Goal: Task Accomplishment & Management: Use online tool/utility

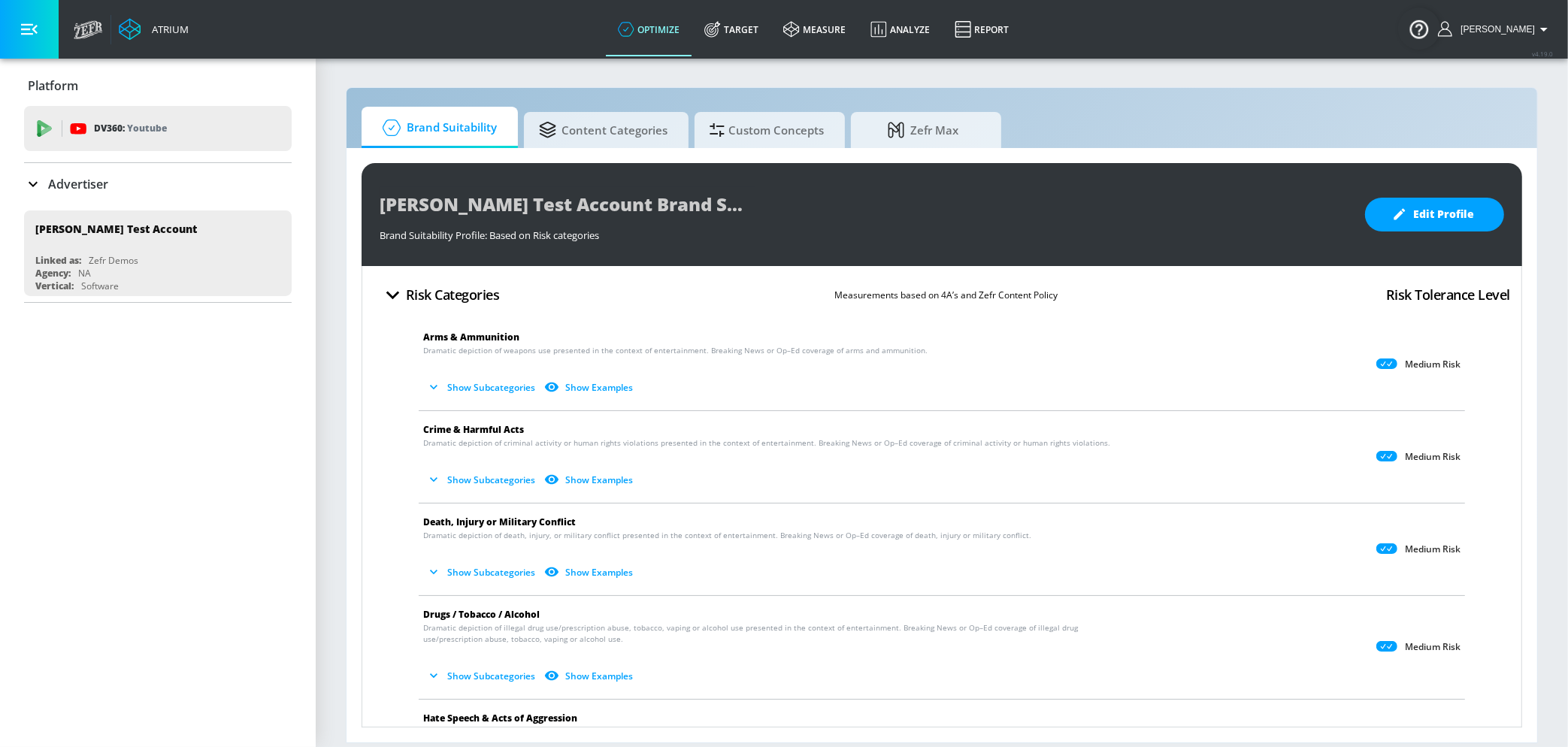
click at [34, 181] on icon at bounding box center [33, 184] width 18 height 18
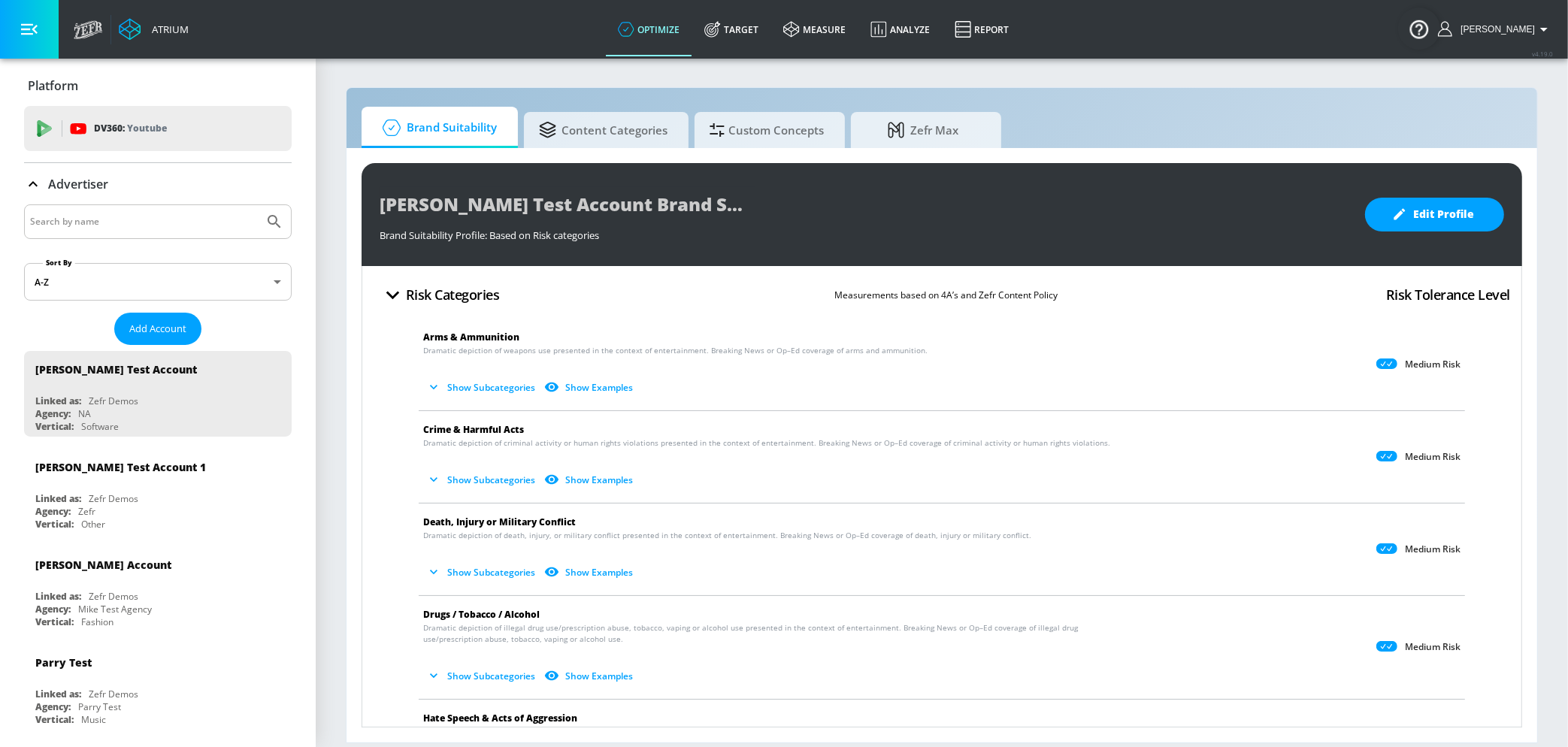
click at [93, 229] on input "Search by name" at bounding box center [143, 222] width 228 height 20
click at [285, 219] on button "Submit Search" at bounding box center [275, 222] width 33 height 33
click at [46, 218] on input "selene" at bounding box center [143, 222] width 228 height 20
click at [36, 219] on input "selene" at bounding box center [143, 222] width 228 height 20
click at [258, 205] on button "Submit Search" at bounding box center [275, 222] width 33 height 33
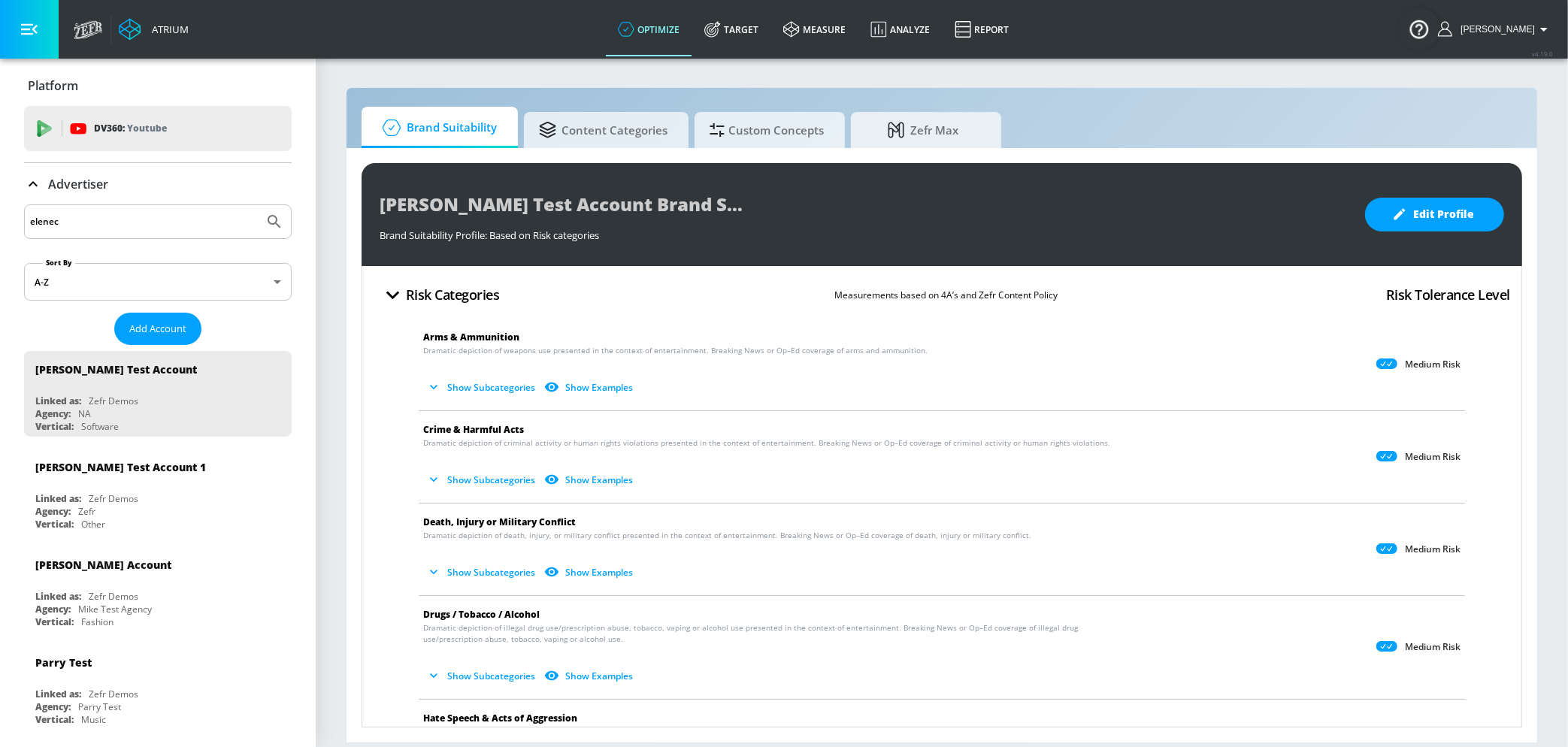
click at [46, 213] on input "elenec" at bounding box center [143, 222] width 228 height 20
type input "celine"
click at [258, 205] on button "Submit Search" at bounding box center [275, 222] width 33 height 33
click at [89, 231] on div "celine" at bounding box center [157, 222] width 267 height 35
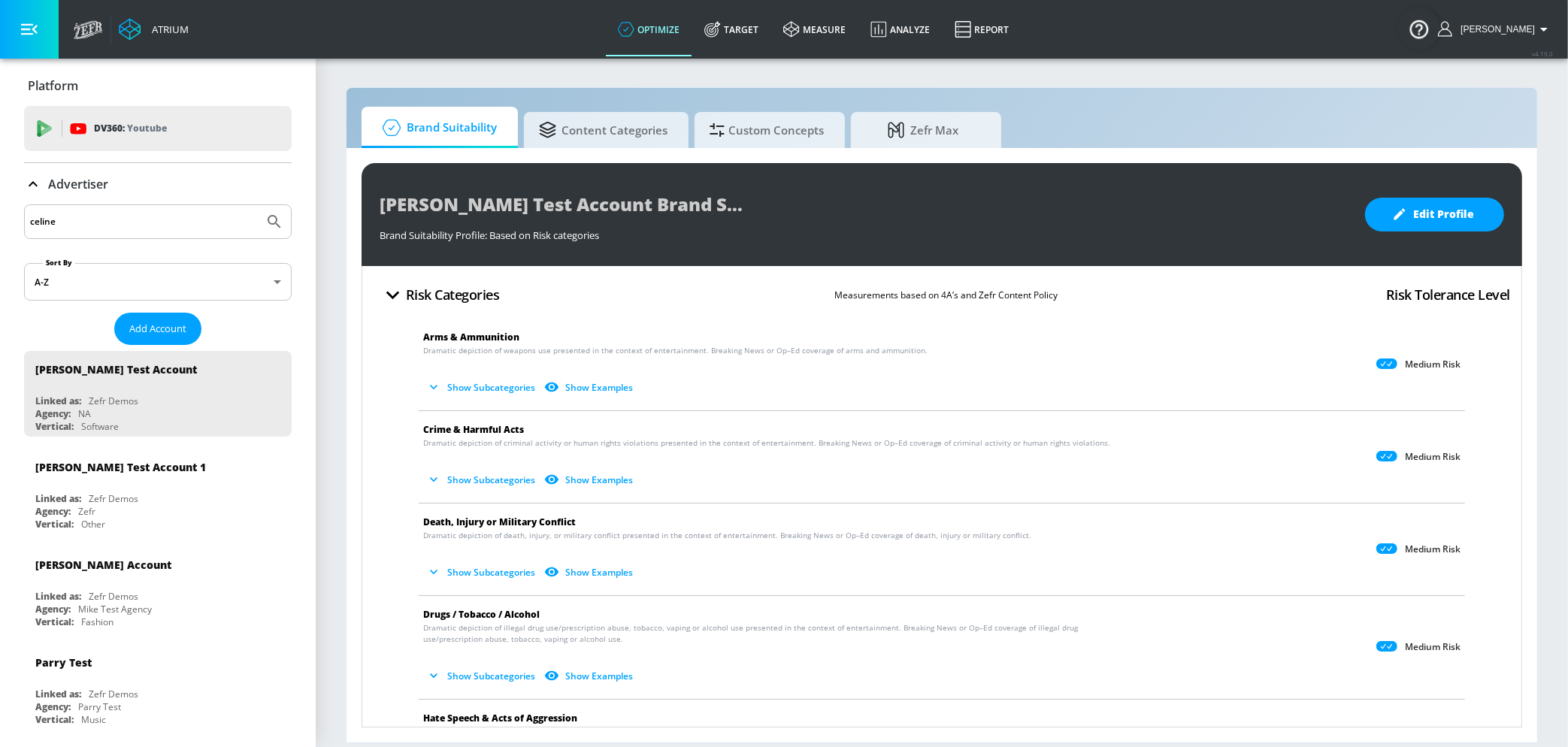
click at [258, 205] on button "Submit Search" at bounding box center [275, 222] width 33 height 33
click at [275, 218] on icon "Submit Search" at bounding box center [275, 222] width 18 height 18
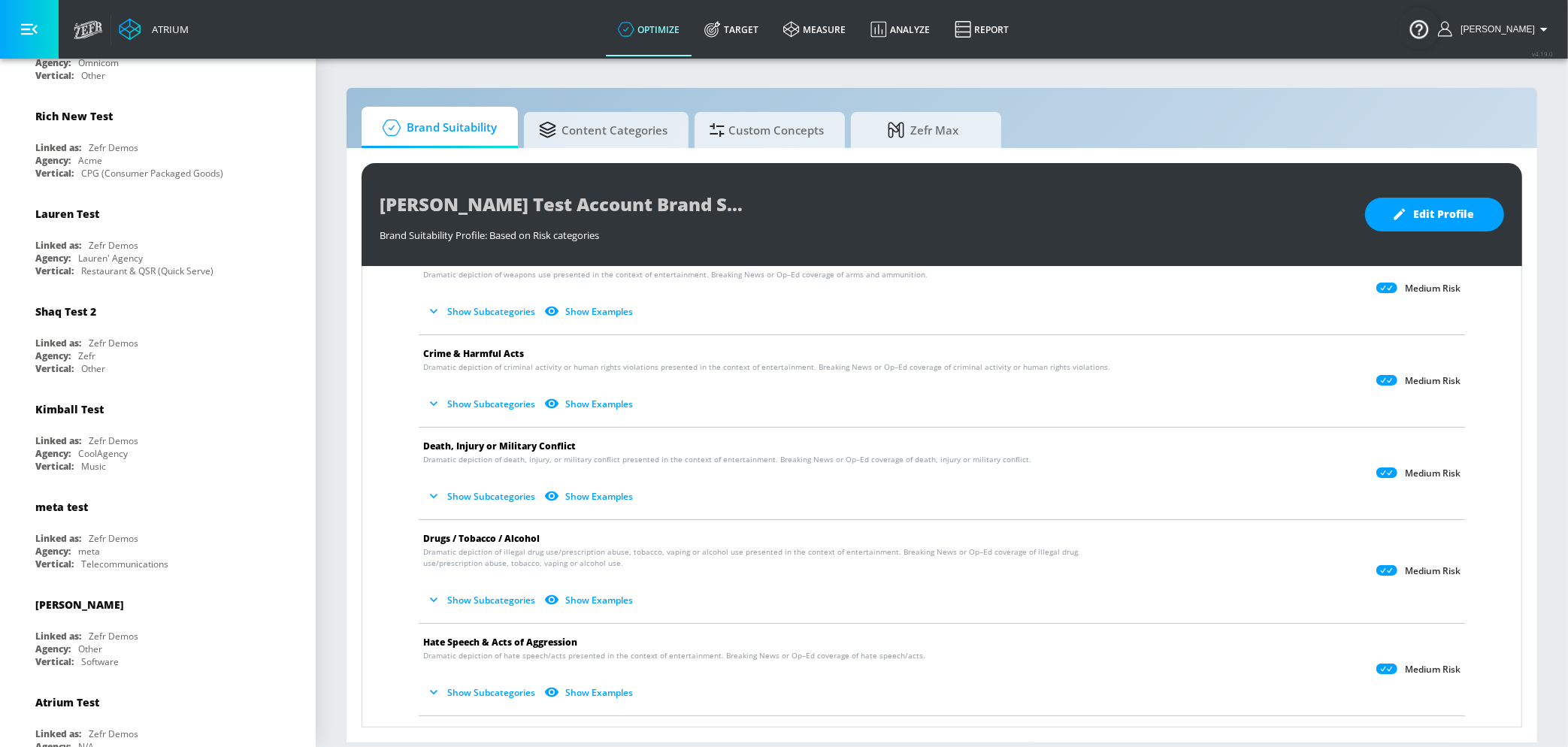
scroll to position [8169, 0]
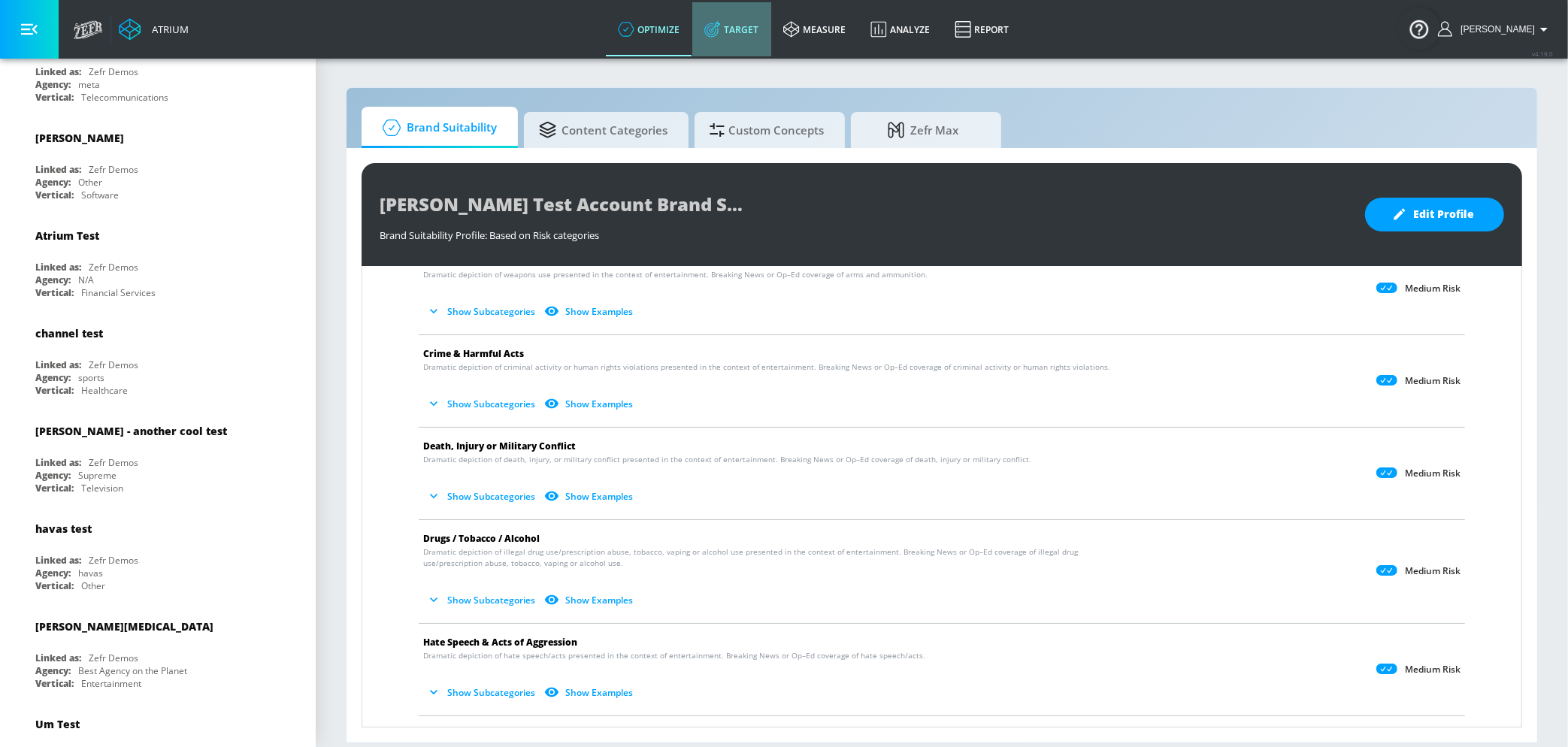
click at [770, 30] on link "Target" at bounding box center [731, 29] width 79 height 54
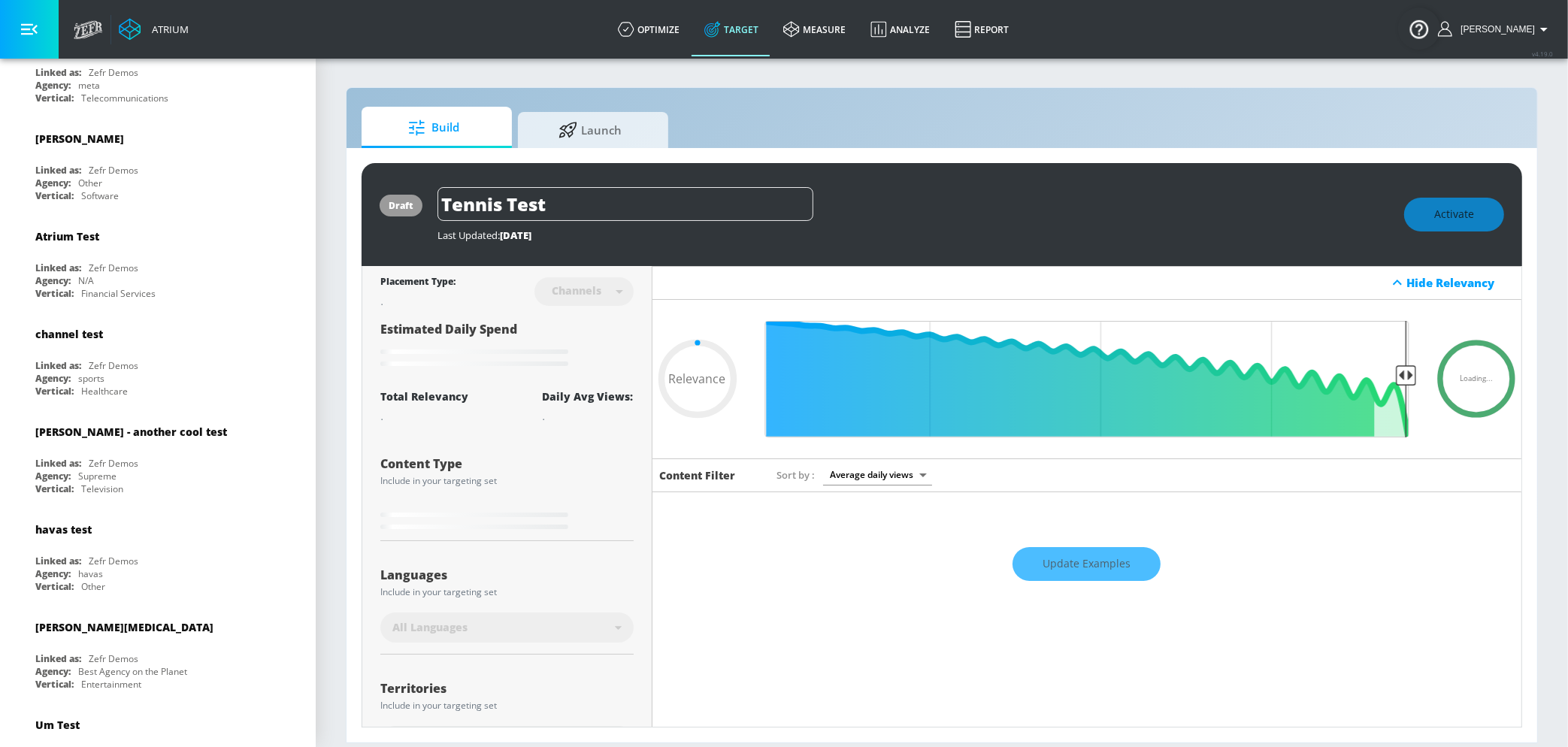
type input "0.22"
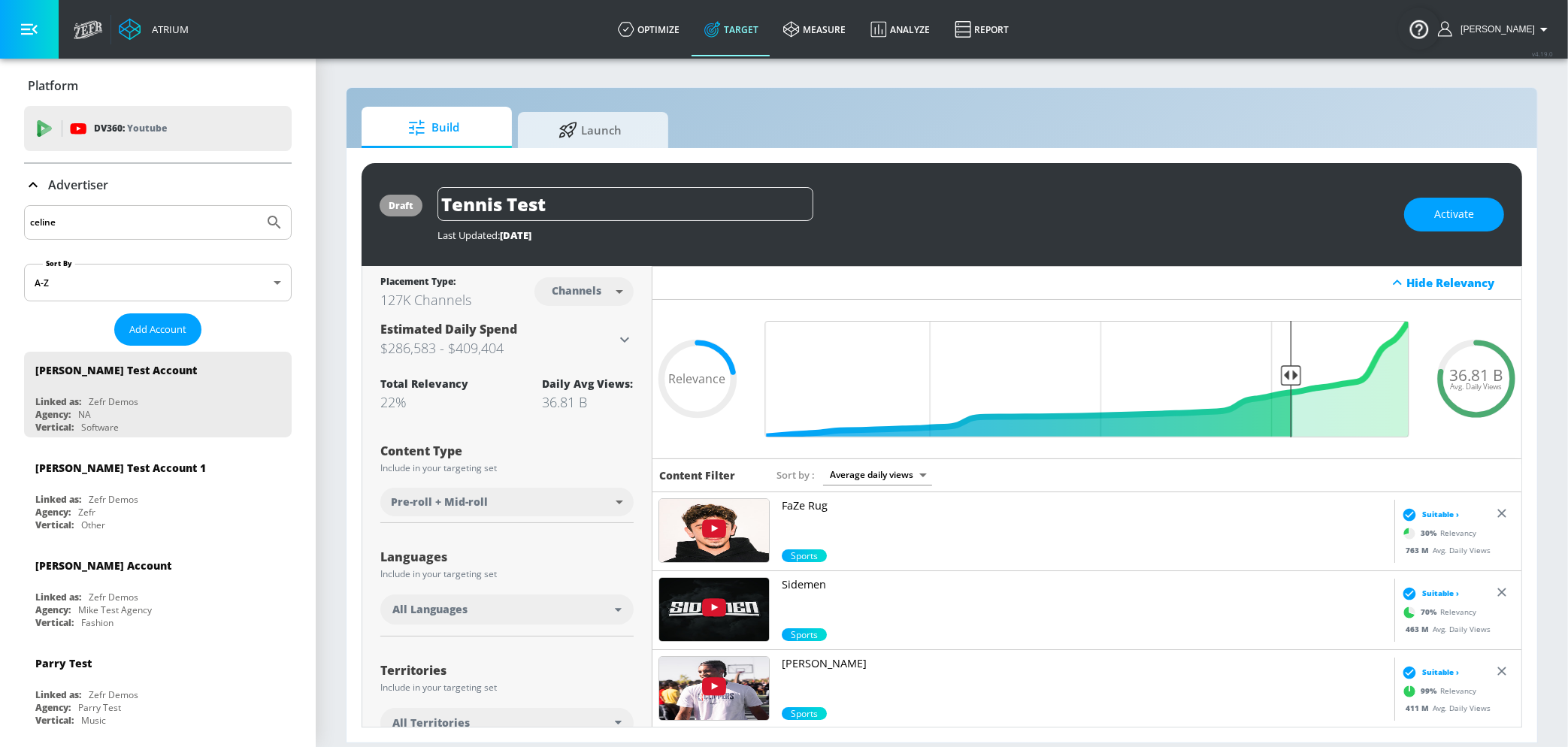
click at [109, 219] on input "celine" at bounding box center [143, 223] width 228 height 20
click at [276, 218] on icon "Submit Search" at bounding box center [273, 222] width 12 height 12
click at [164, 225] on input "[PERSON_NAME]" at bounding box center [143, 223] width 228 height 20
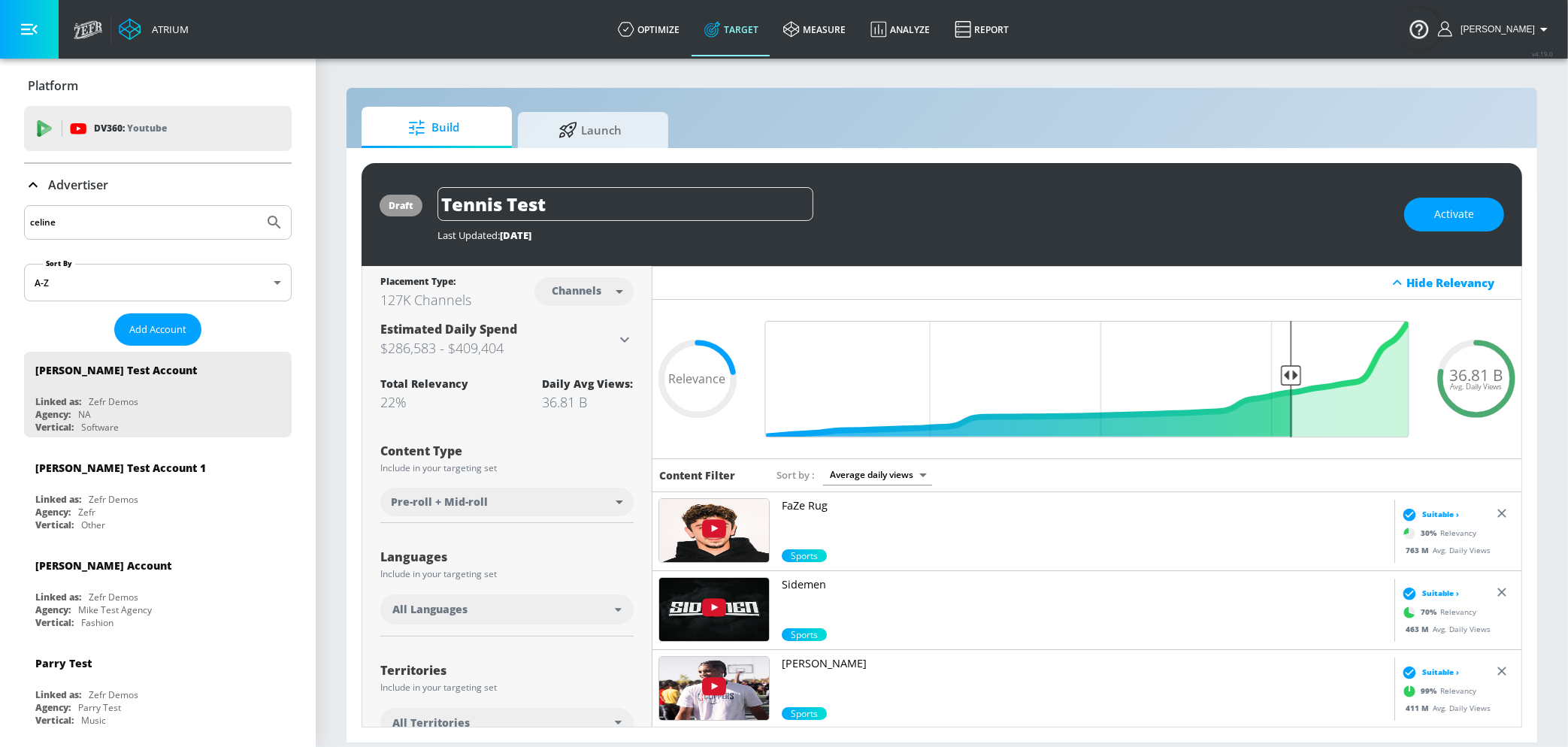
click at [258, 206] on button "Submit Search" at bounding box center [275, 223] width 33 height 33
click at [172, 226] on input "celine" at bounding box center [143, 223] width 228 height 20
type input "telemundo"
click at [289, 226] on button "Submit Search" at bounding box center [275, 223] width 33 height 33
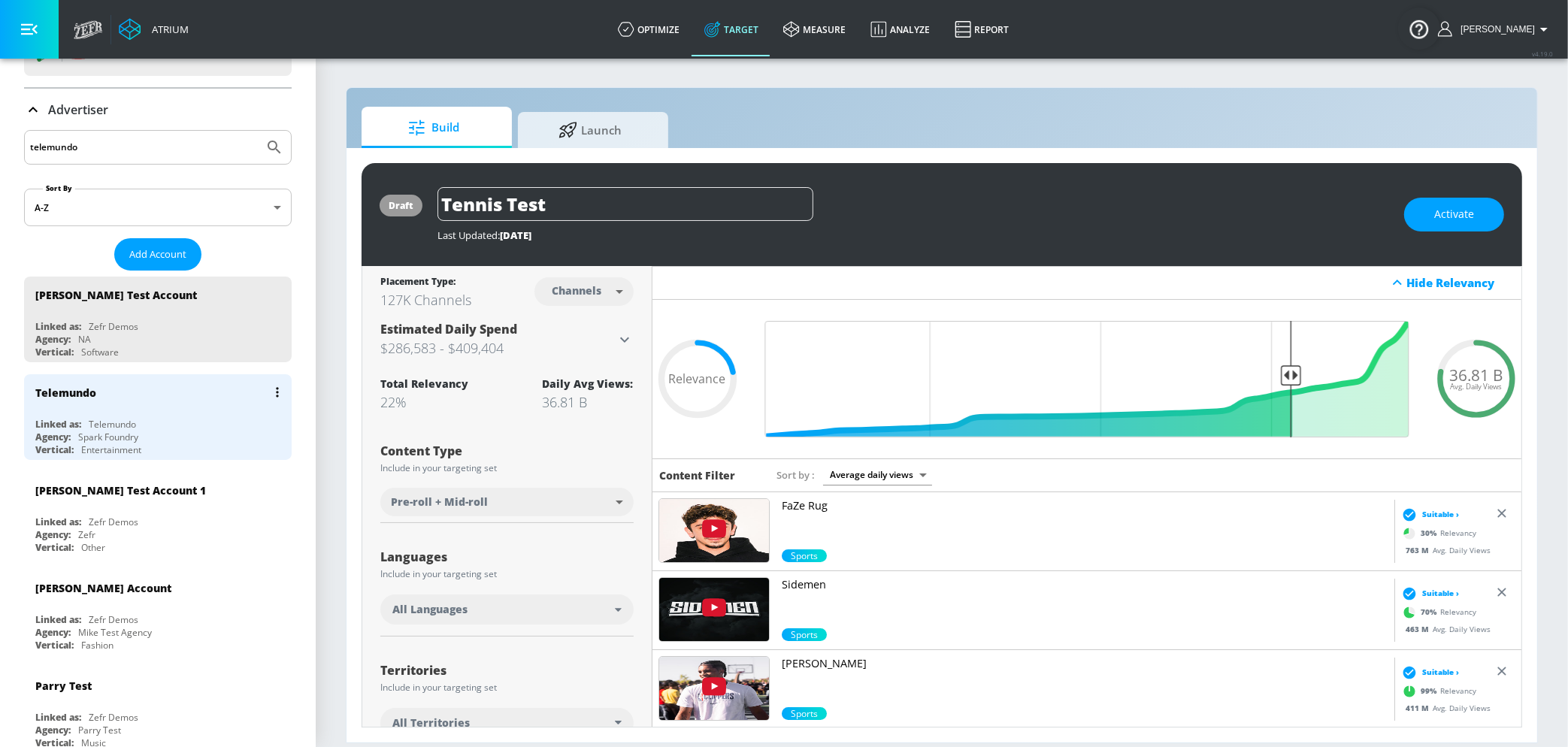
scroll to position [111, 0]
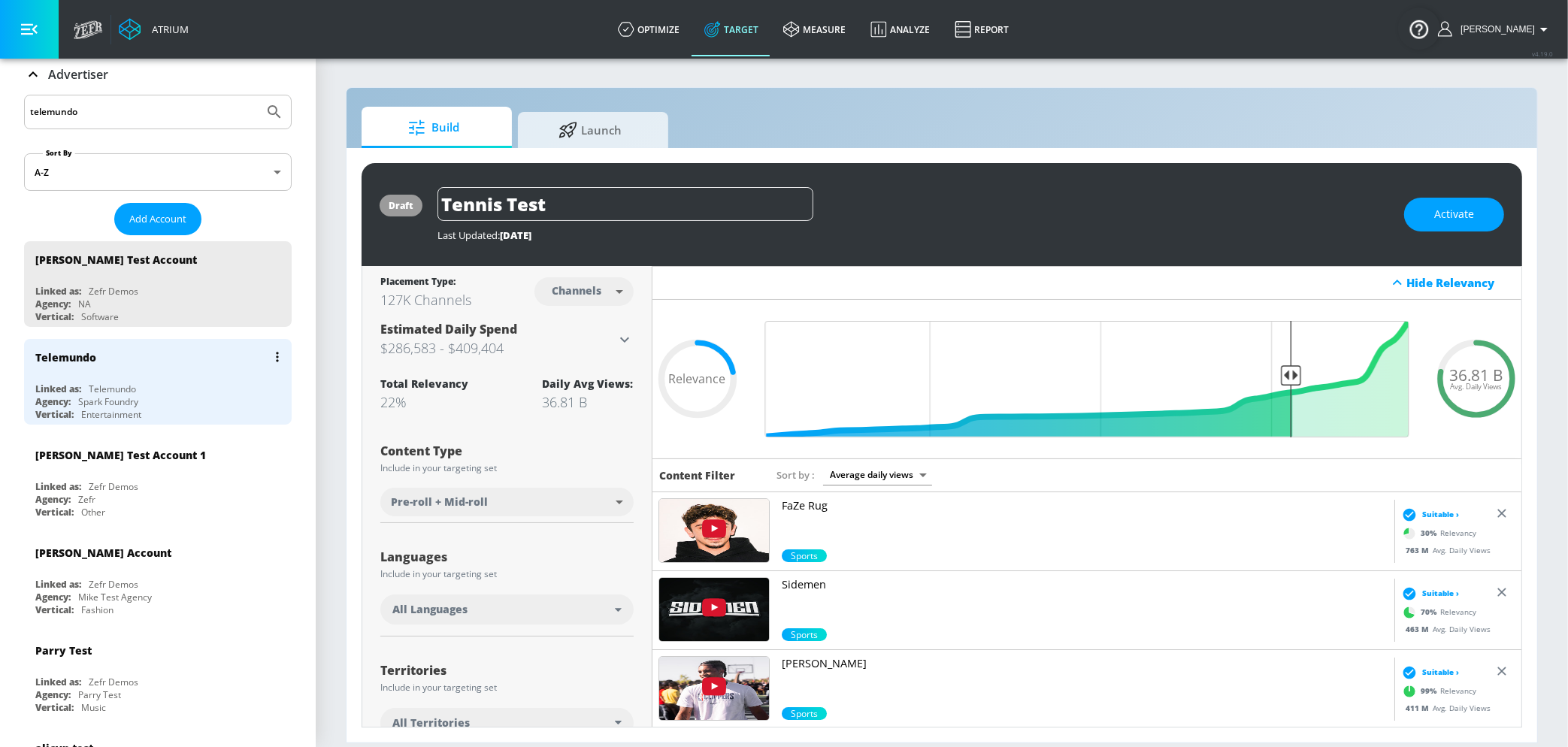
click at [156, 409] on div "Vertical: Entertainment" at bounding box center [161, 414] width 252 height 12
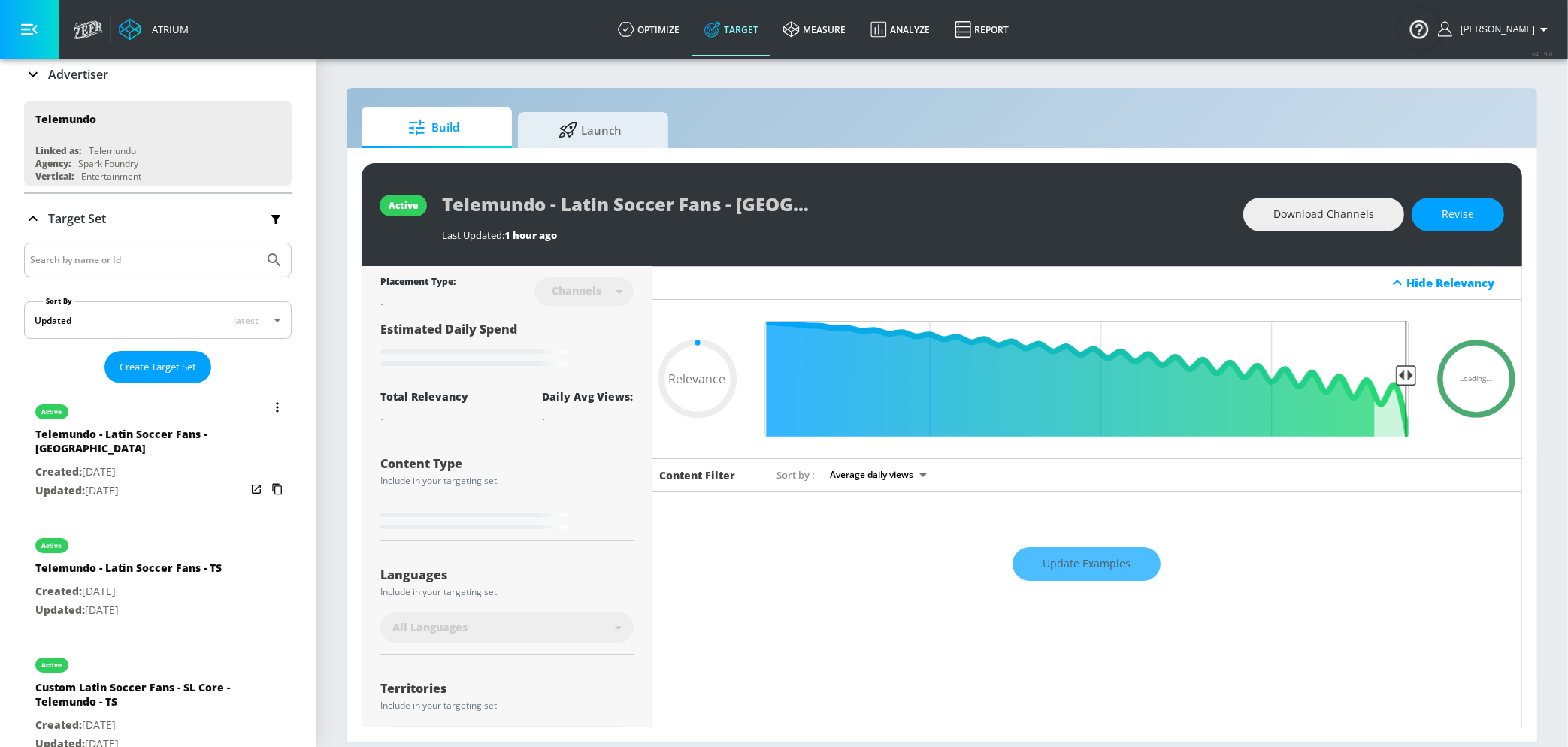
type input "0.25"
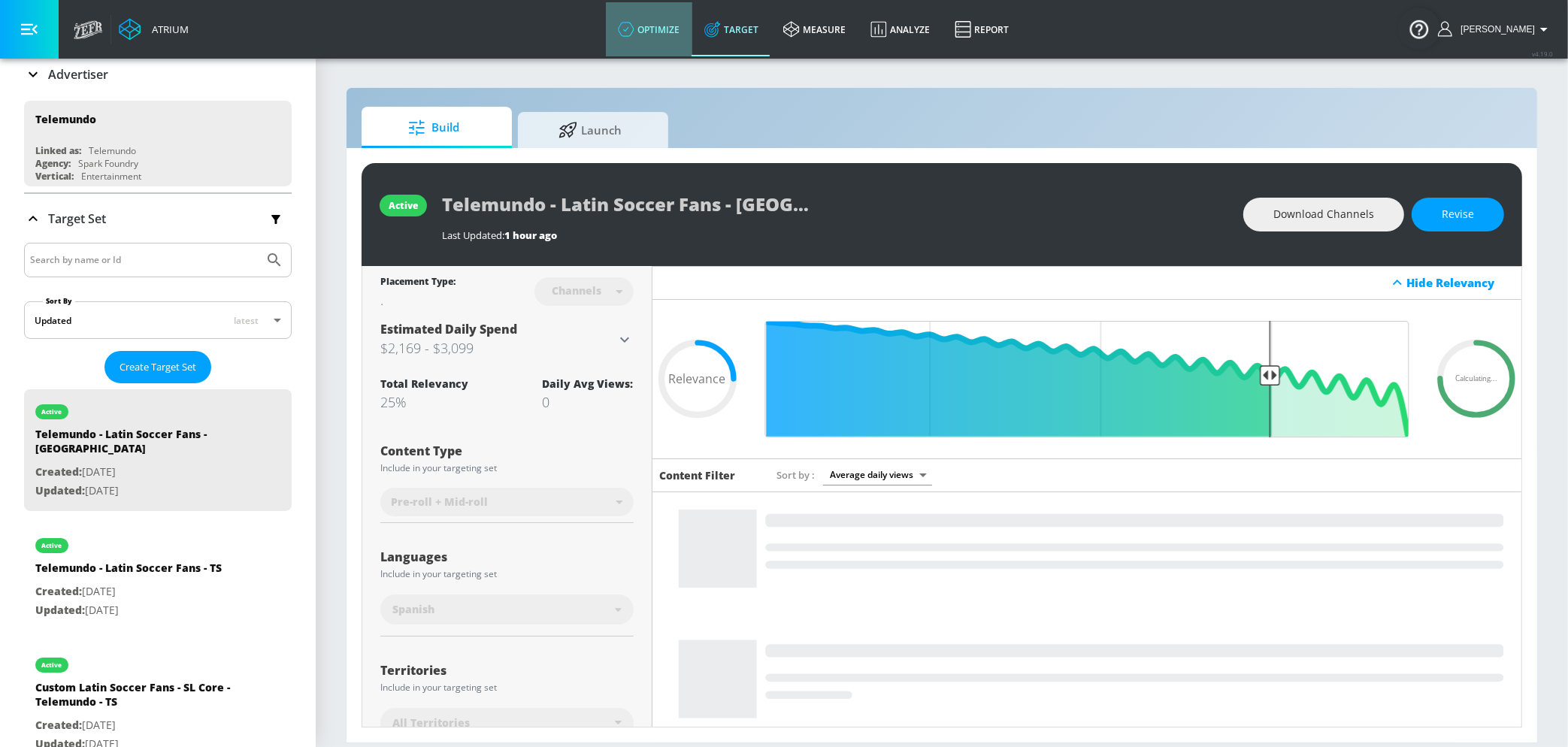
click at [664, 29] on link "optimize" at bounding box center [649, 29] width 86 height 54
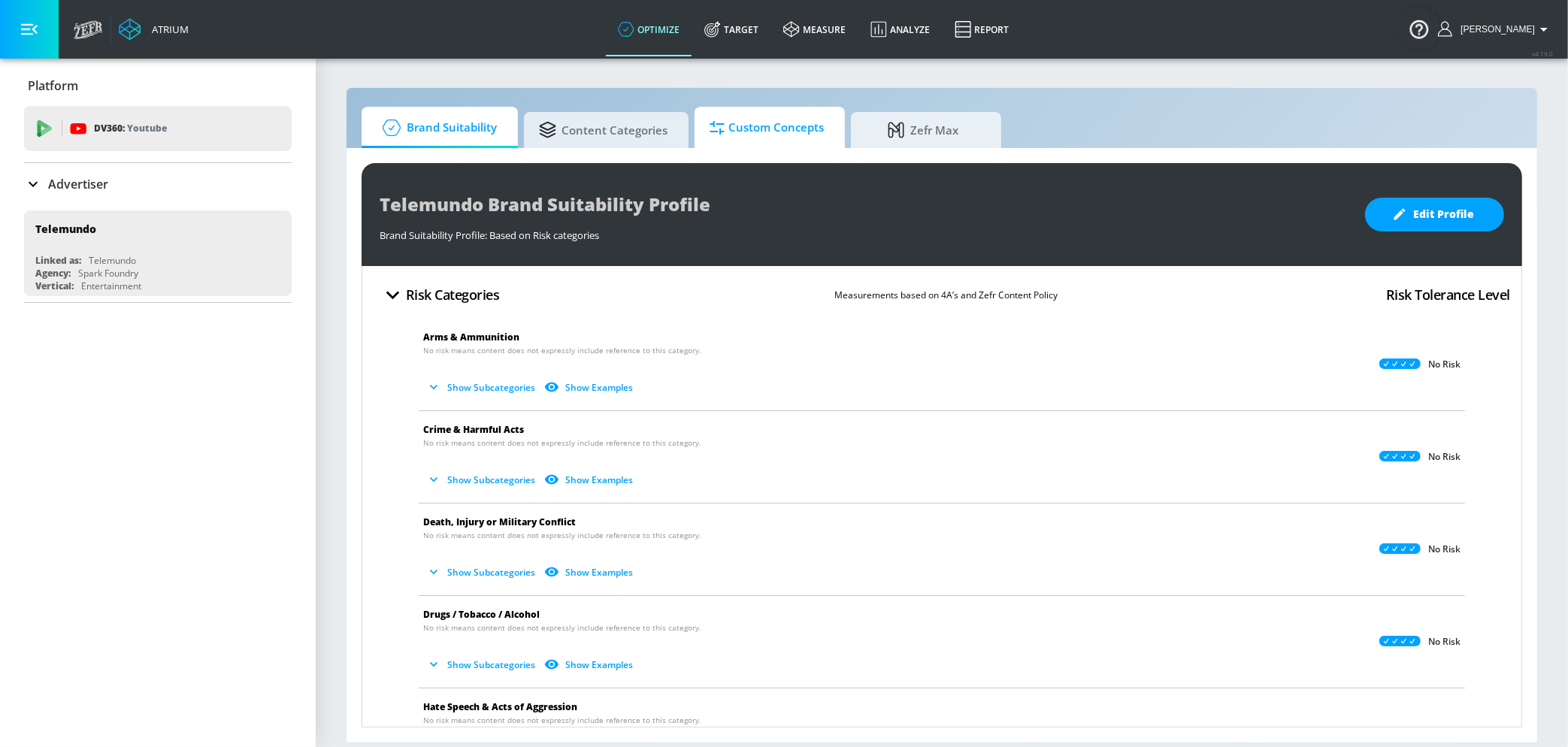
click at [756, 138] on span "Custom Concepts" at bounding box center [767, 128] width 114 height 36
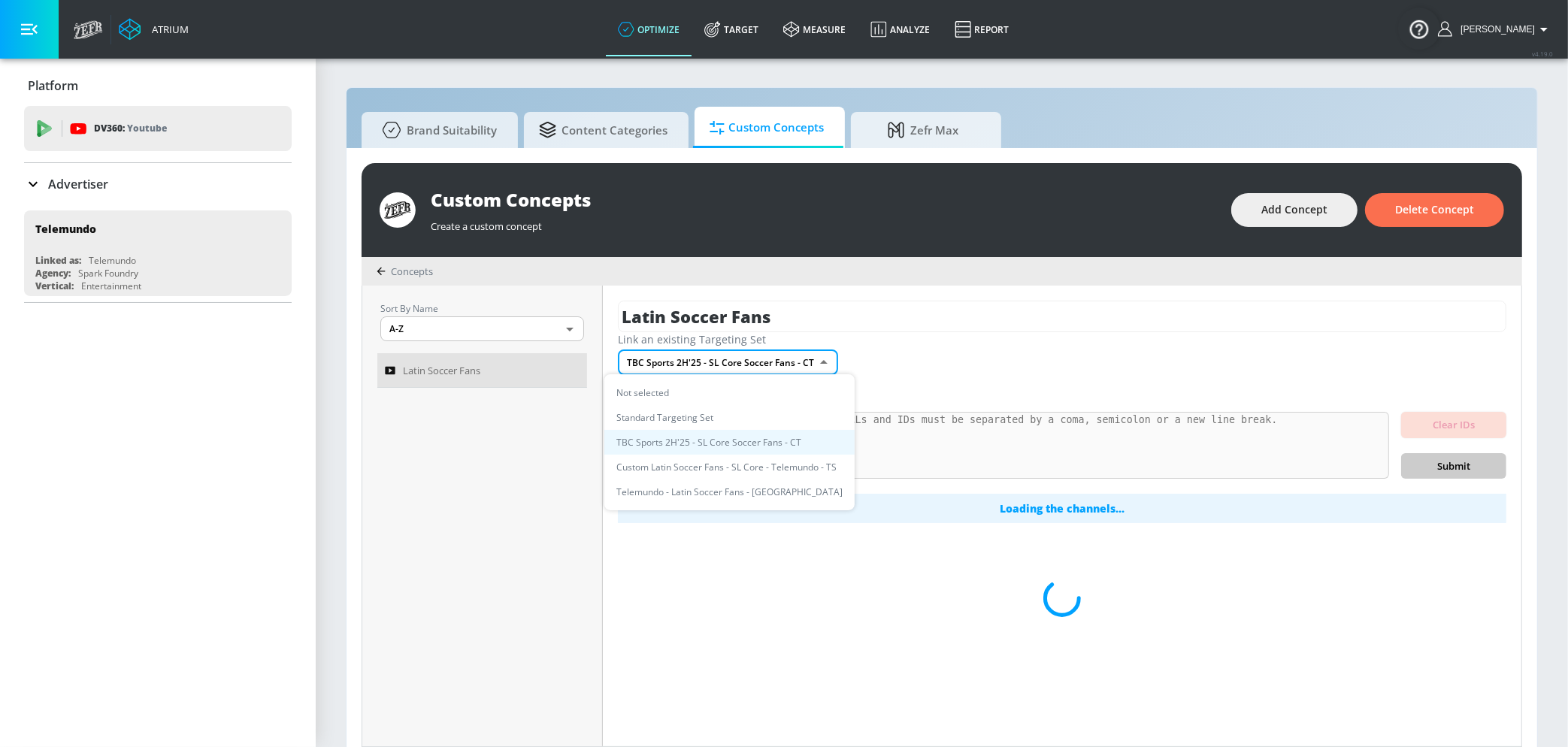
click at [696, 363] on body "Atrium optimize Target measure Analyze Report optimize Target measure Analyze R…" at bounding box center [784, 381] width 1568 height 763
click at [904, 363] on div at bounding box center [784, 373] width 1568 height 747
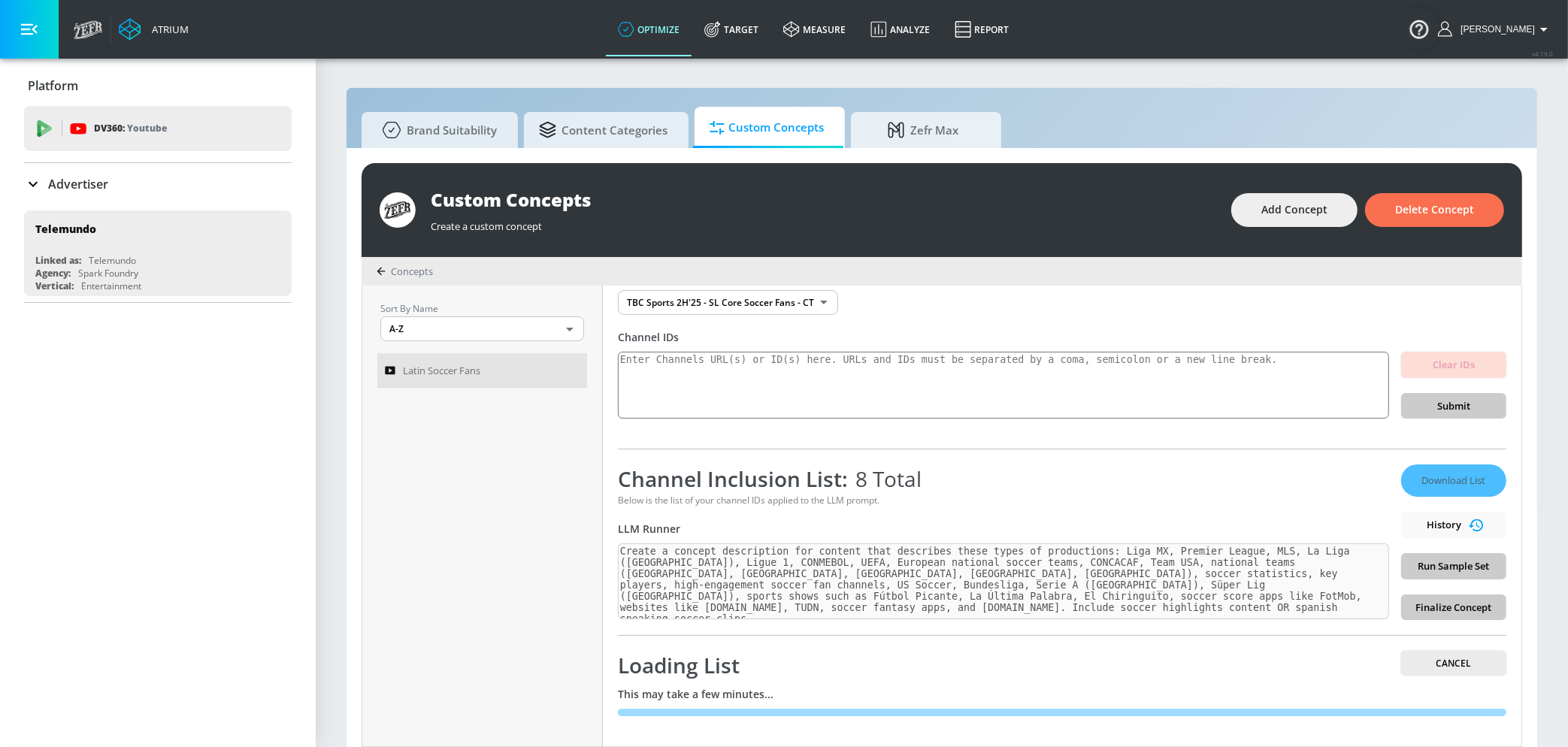
scroll to position [14, 0]
